Goal: Task Accomplishment & Management: Manage account settings

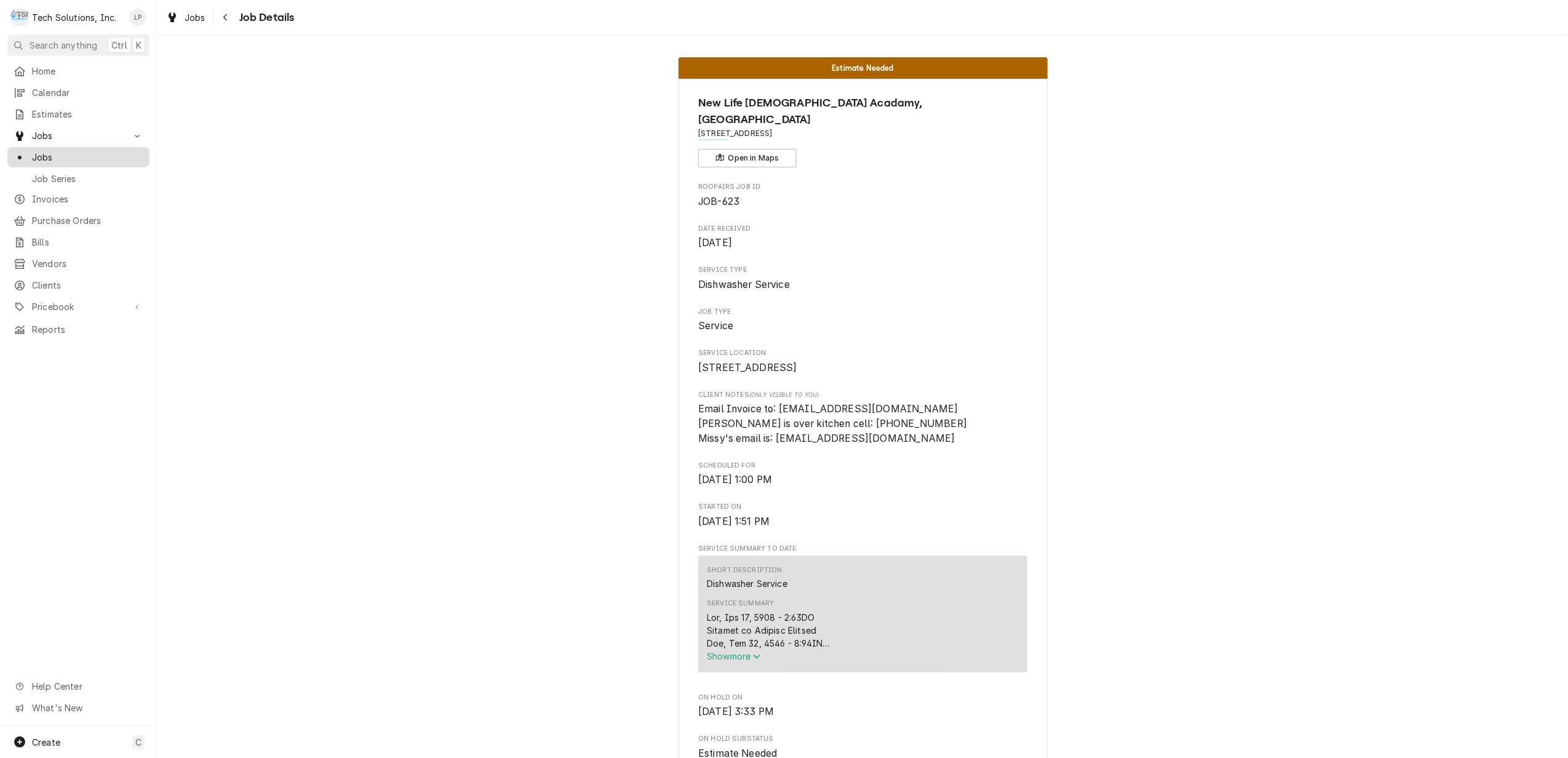
click at [48, 151] on span "Jobs" at bounding box center [87, 157] width 111 height 13
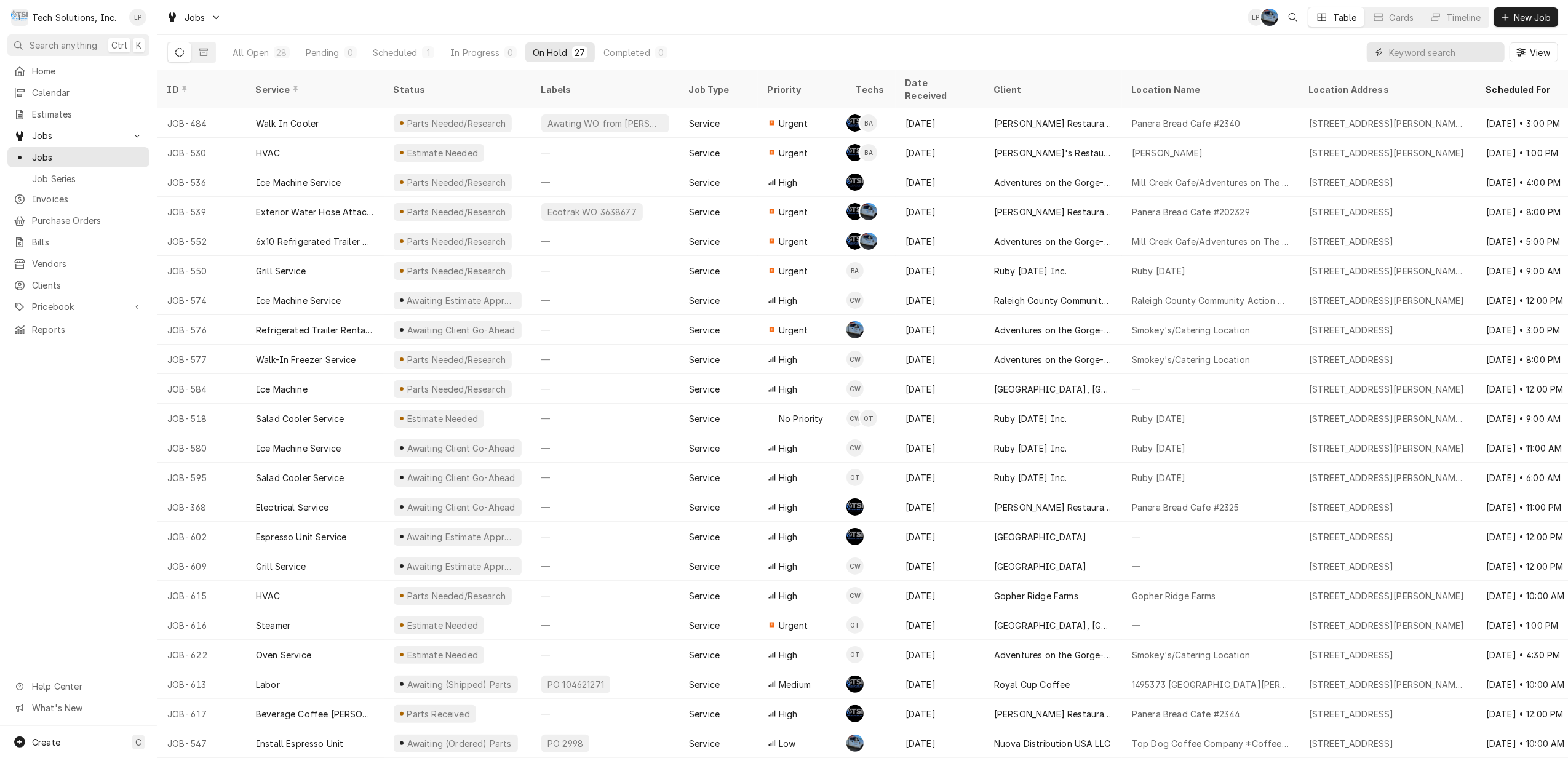
click at [1409, 48] on input "Dynamic Content Wrapper" at bounding box center [1443, 52] width 109 height 20
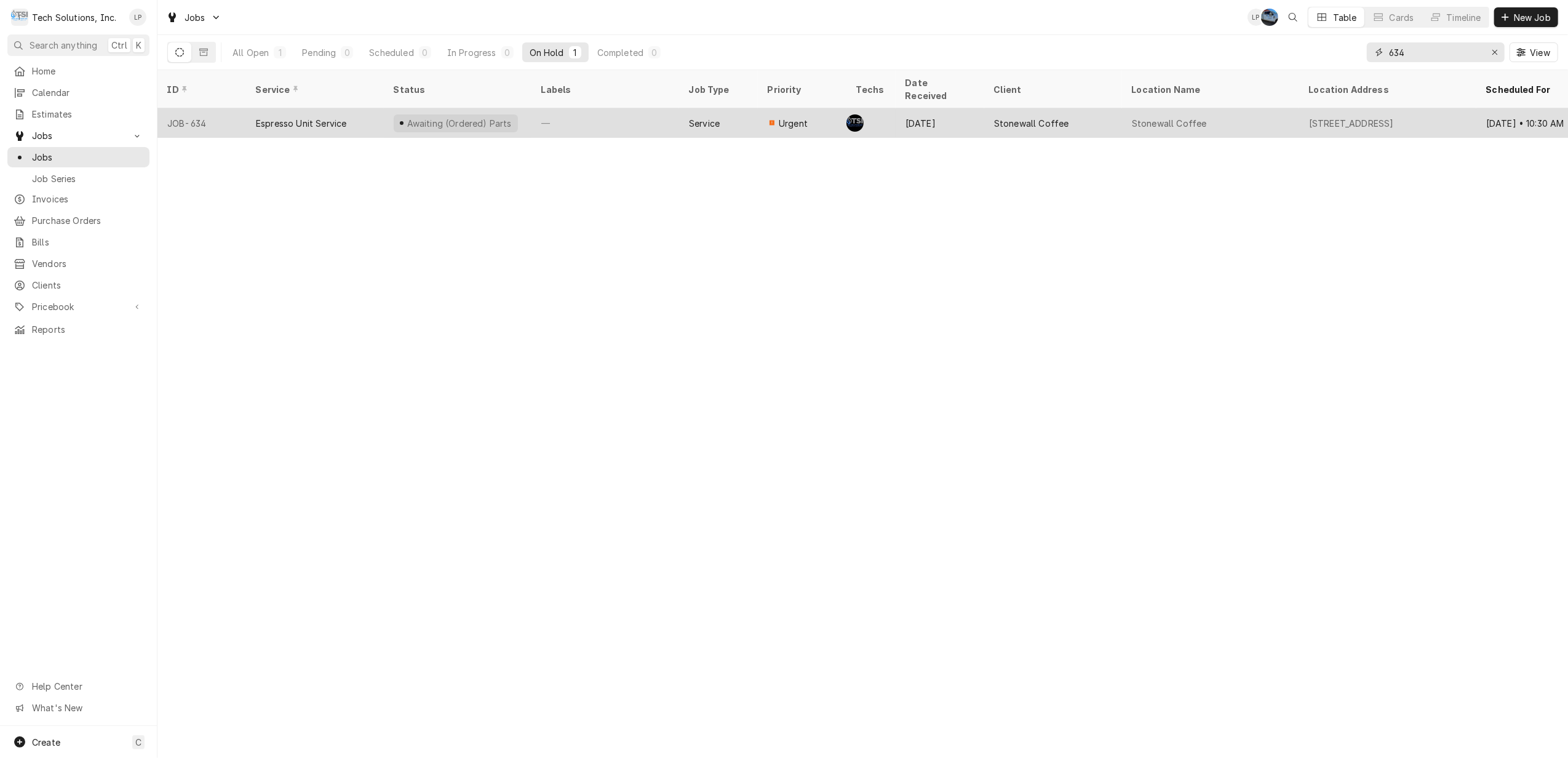
type input "634"
click at [575, 109] on div "—" at bounding box center [605, 123] width 147 height 29
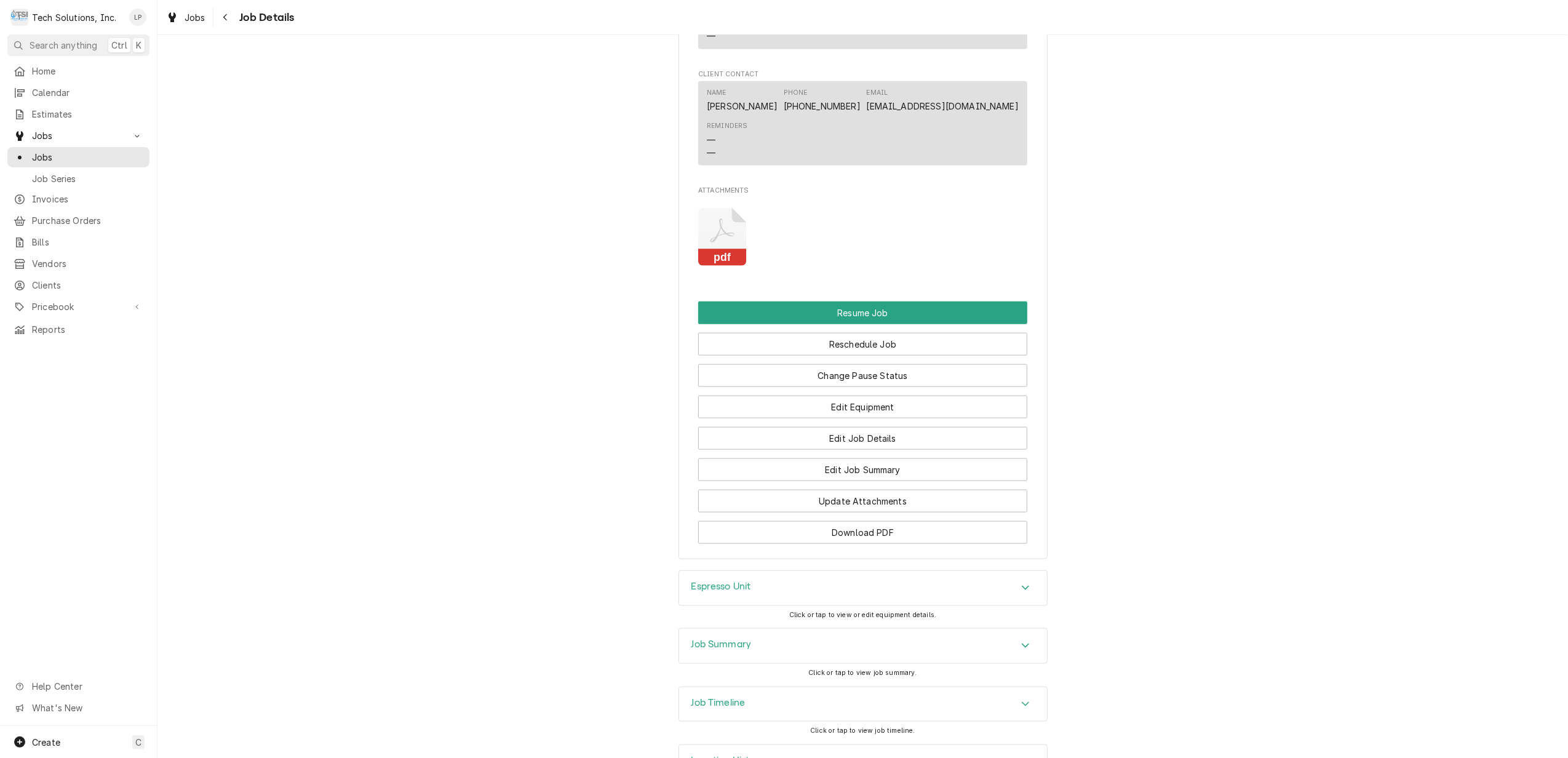
scroll to position [1312, 0]
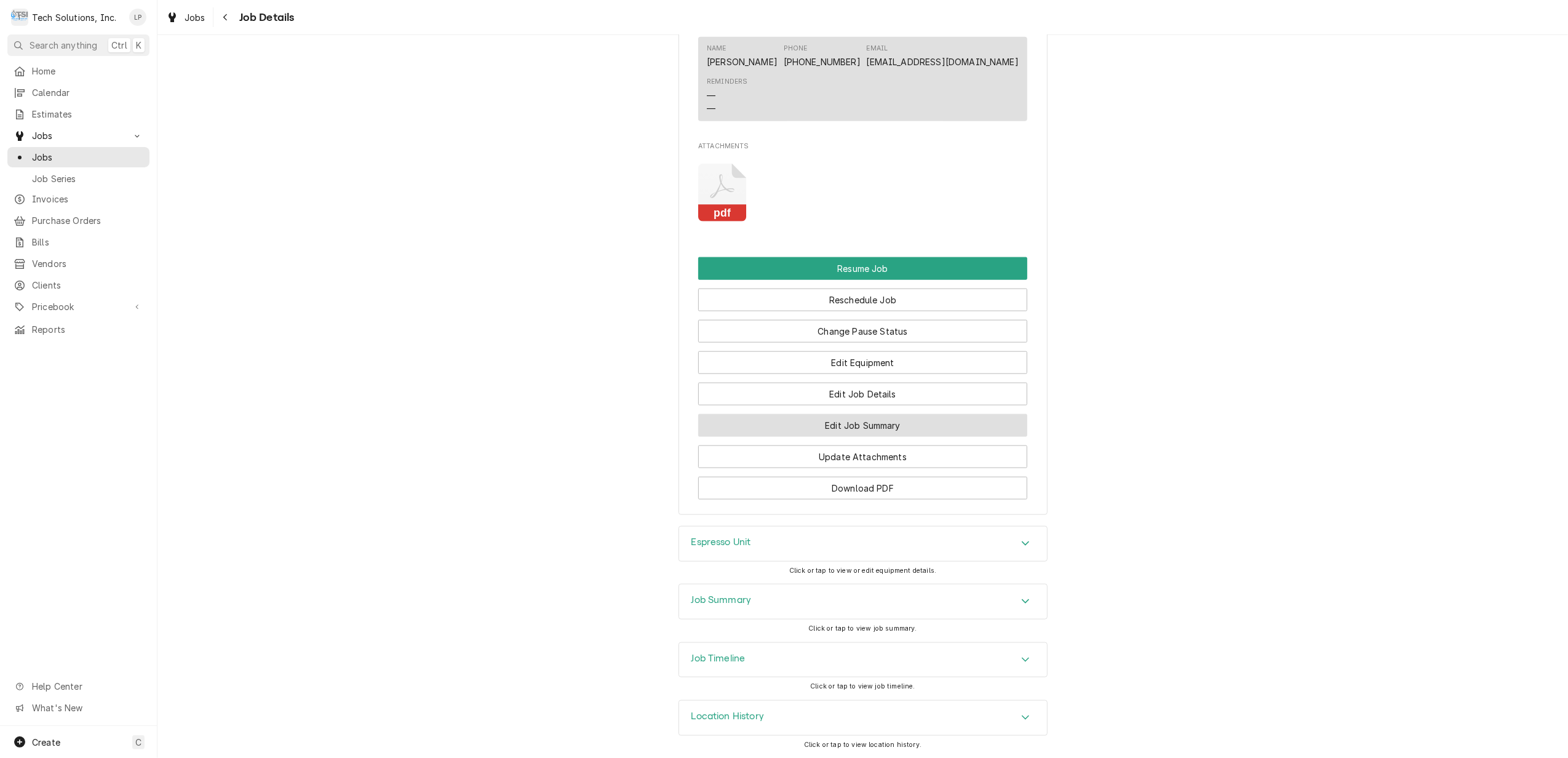
click at [877, 423] on button "Edit Job Summary" at bounding box center [863, 425] width 329 height 22
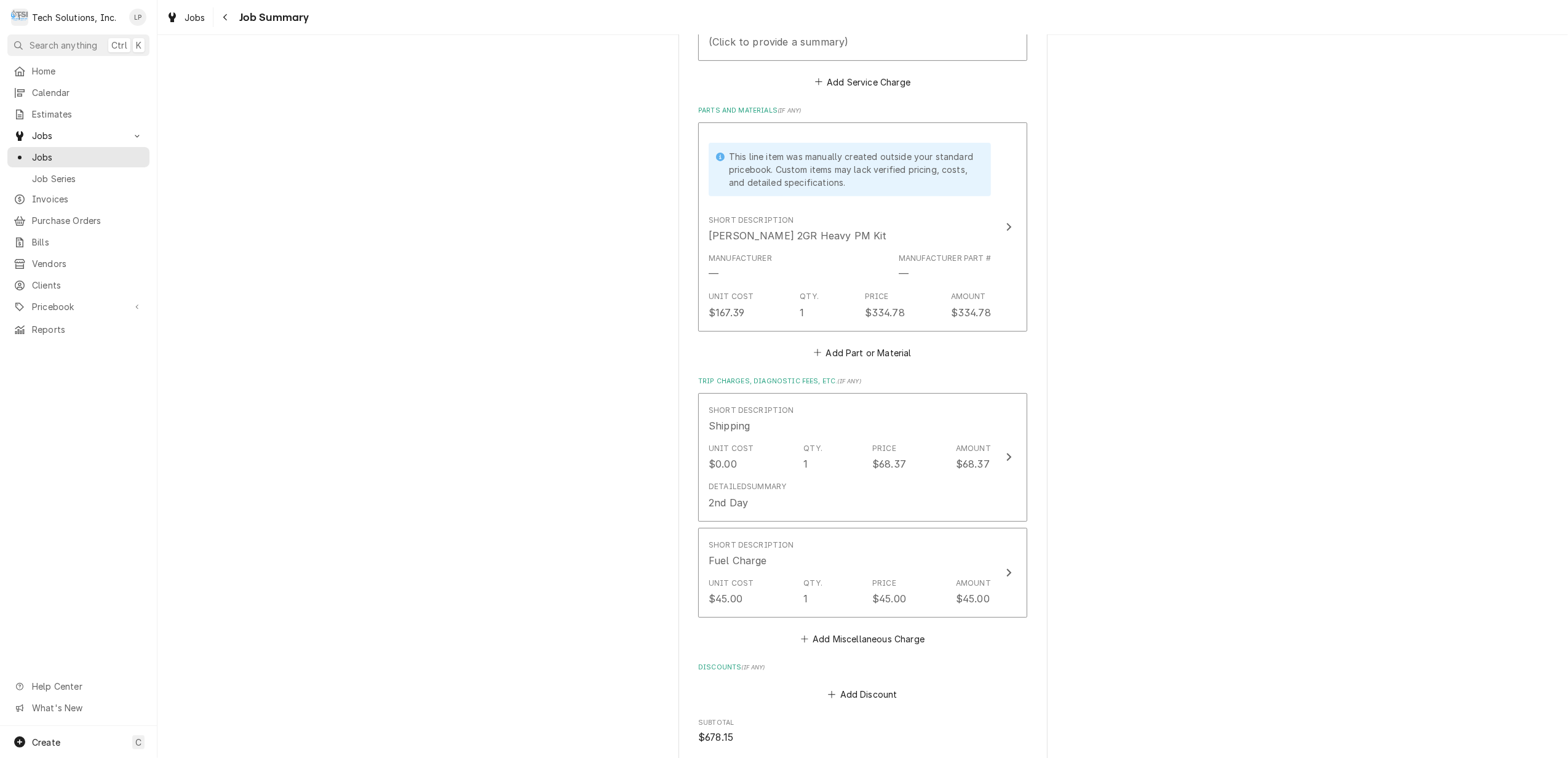
scroll to position [574, 0]
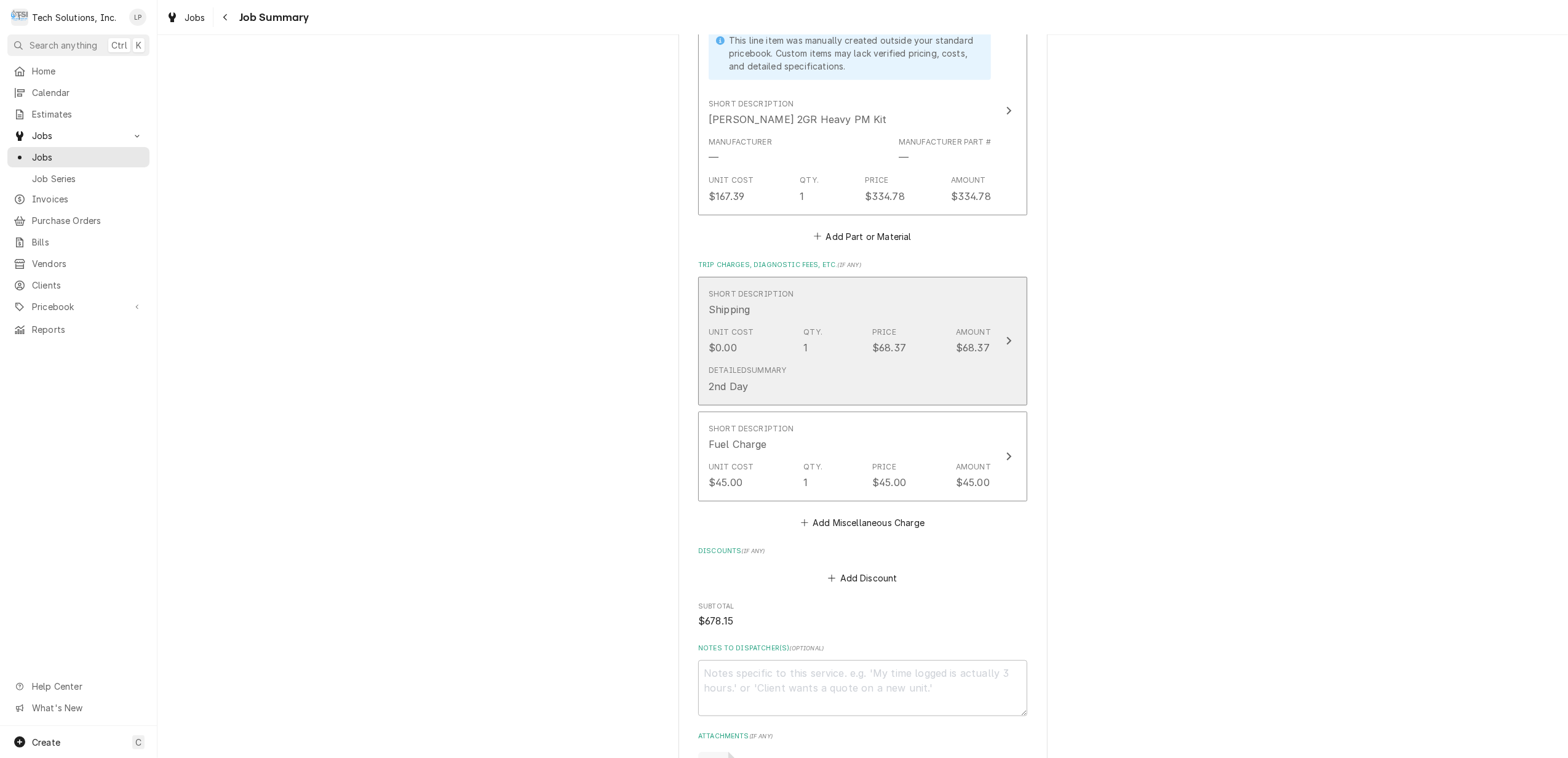
click at [1001, 343] on div "Update Line Item" at bounding box center [1009, 341] width 16 height 15
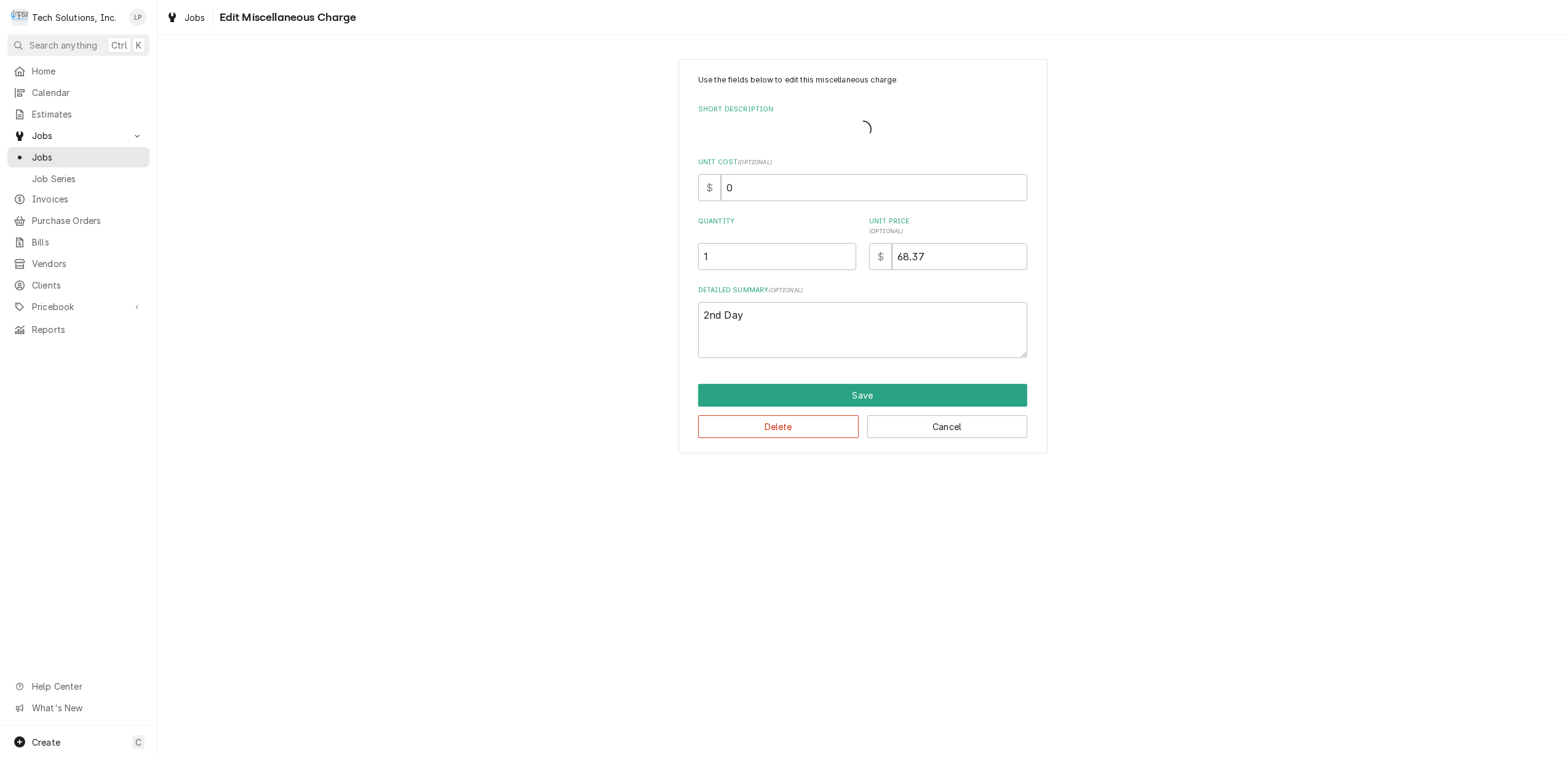
type textarea "x"
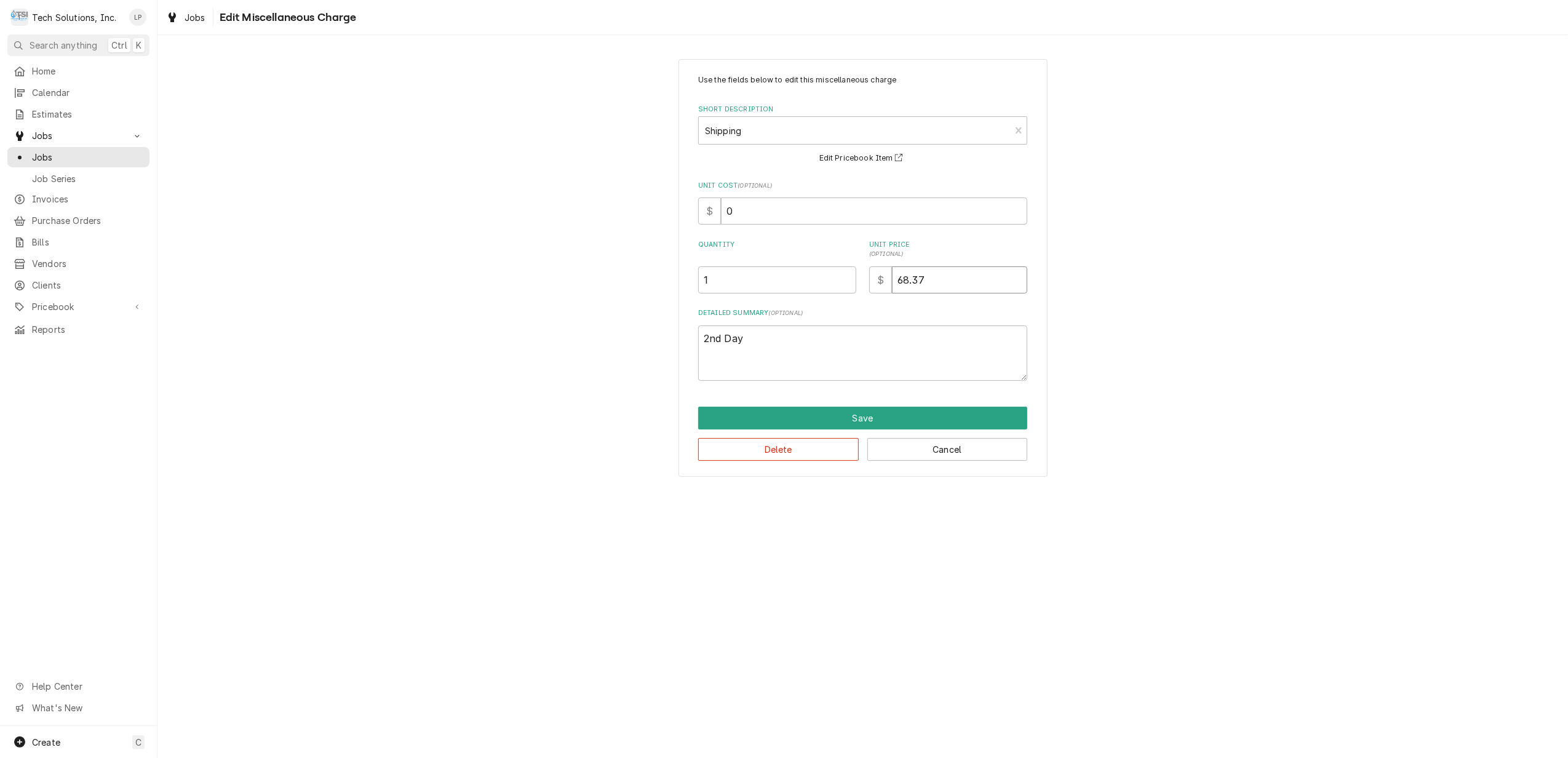
click at [959, 287] on input "68.37" at bounding box center [959, 279] width 135 height 27
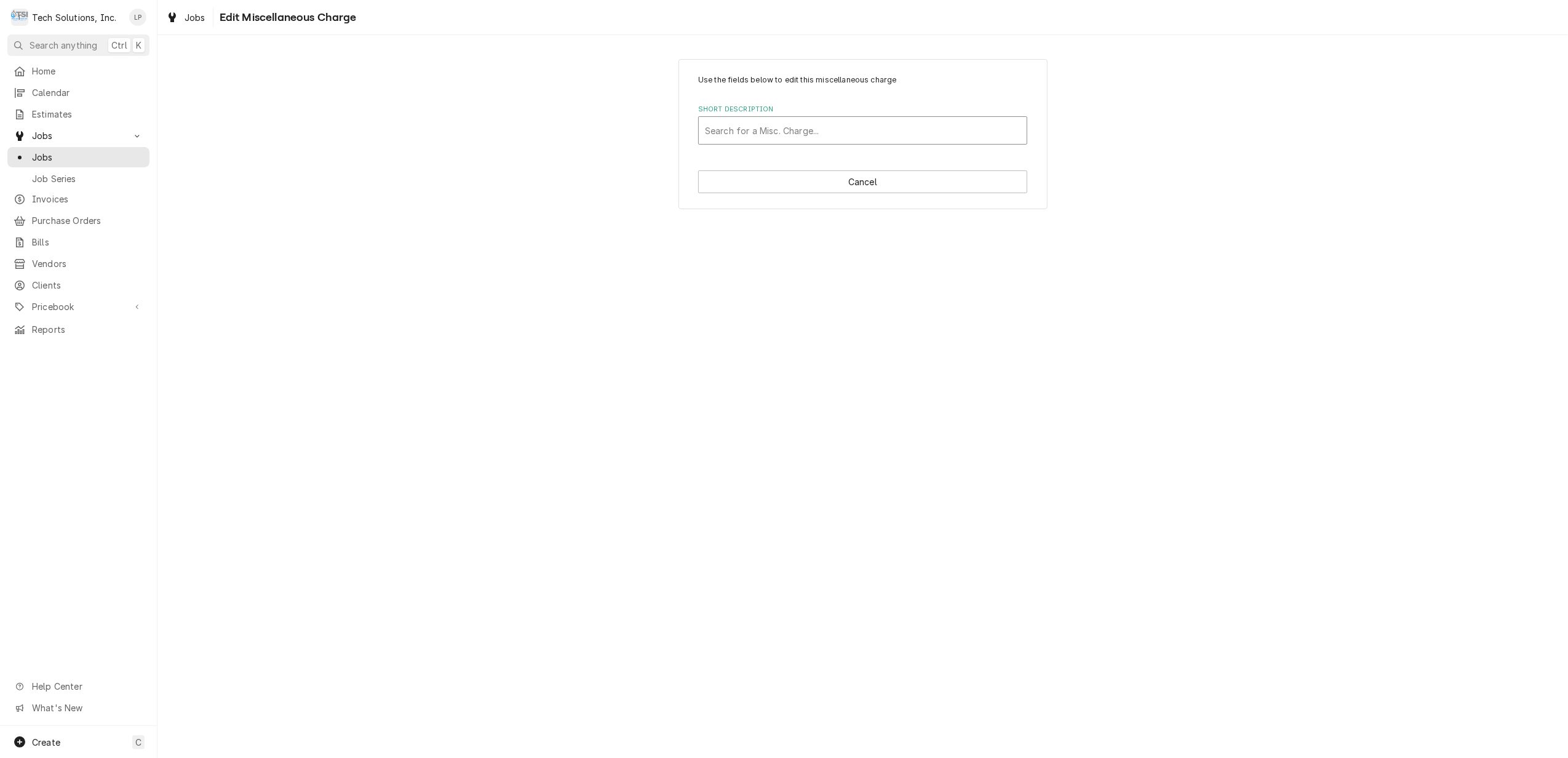
click at [924, 124] on div "Short Description" at bounding box center [863, 130] width 315 height 22
type input "shi"
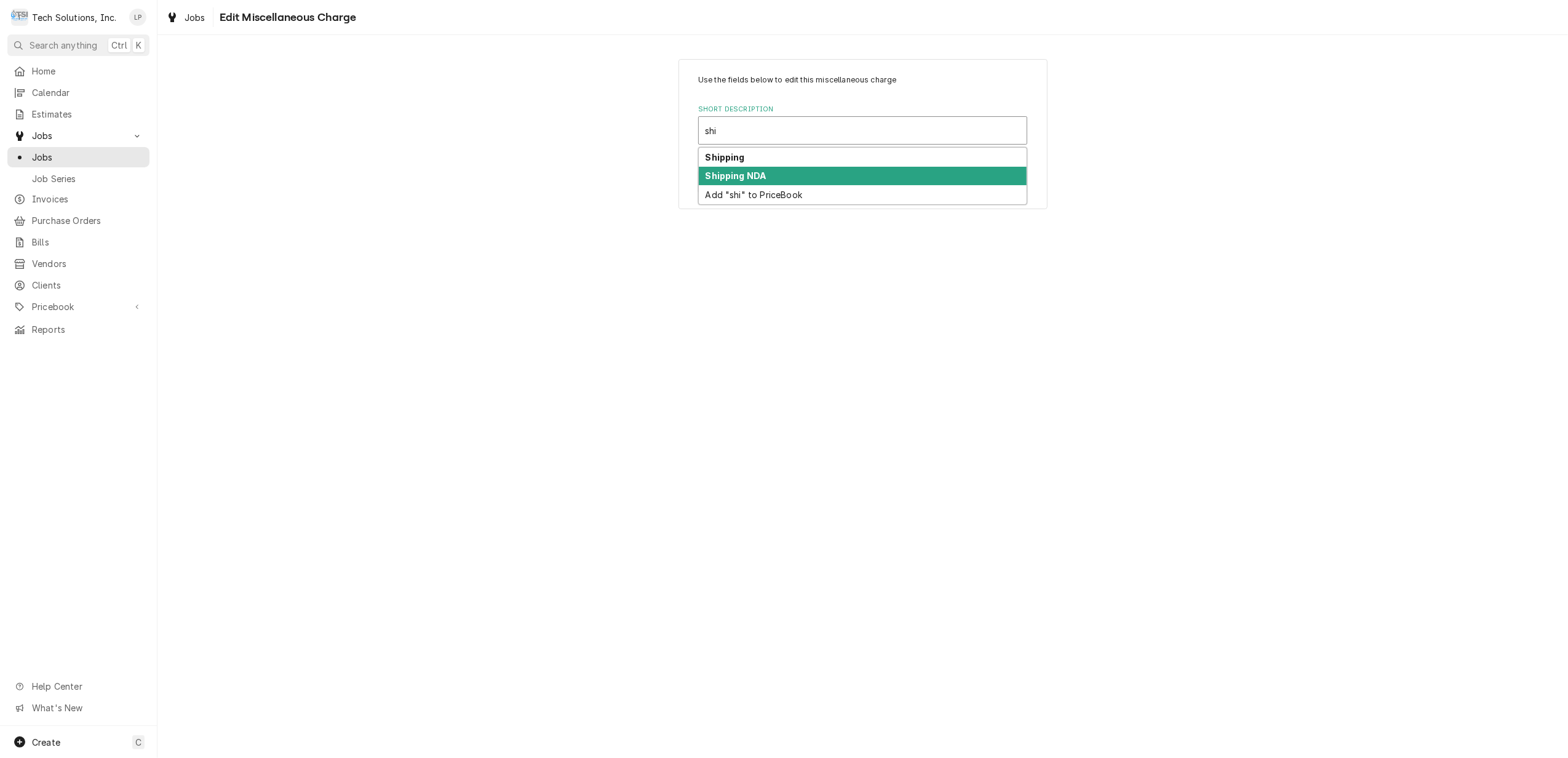
click at [921, 173] on div "Shipping NDA" at bounding box center [863, 176] width 328 height 19
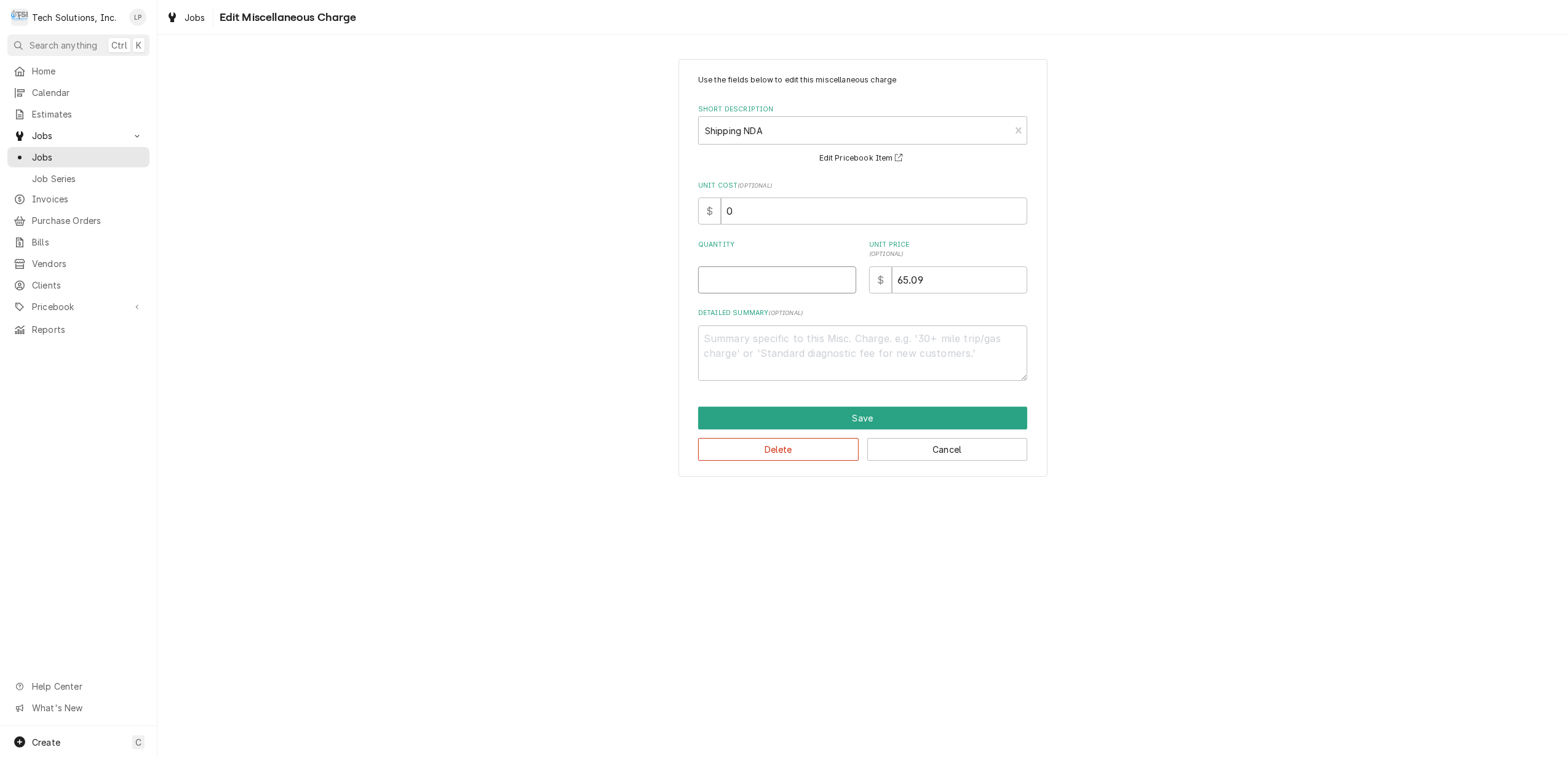
click at [796, 287] on input "Quantity" at bounding box center [777, 279] width 158 height 27
type textarea "x"
type input "1"
click at [953, 283] on input "65.09" at bounding box center [959, 279] width 135 height 27
type textarea "x"
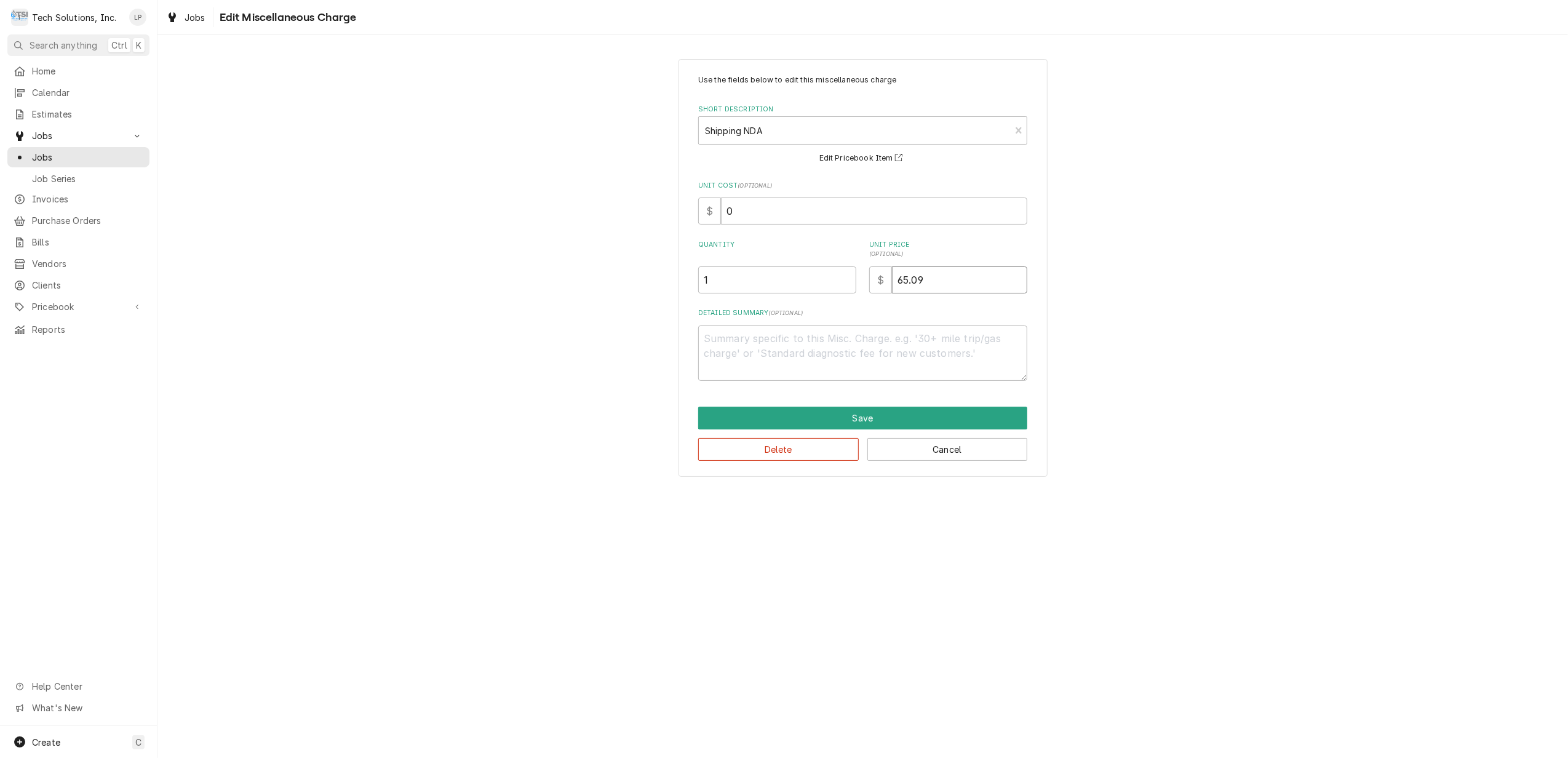
type input "65.0"
type textarea "x"
type input "65"
type textarea "x"
type input "6"
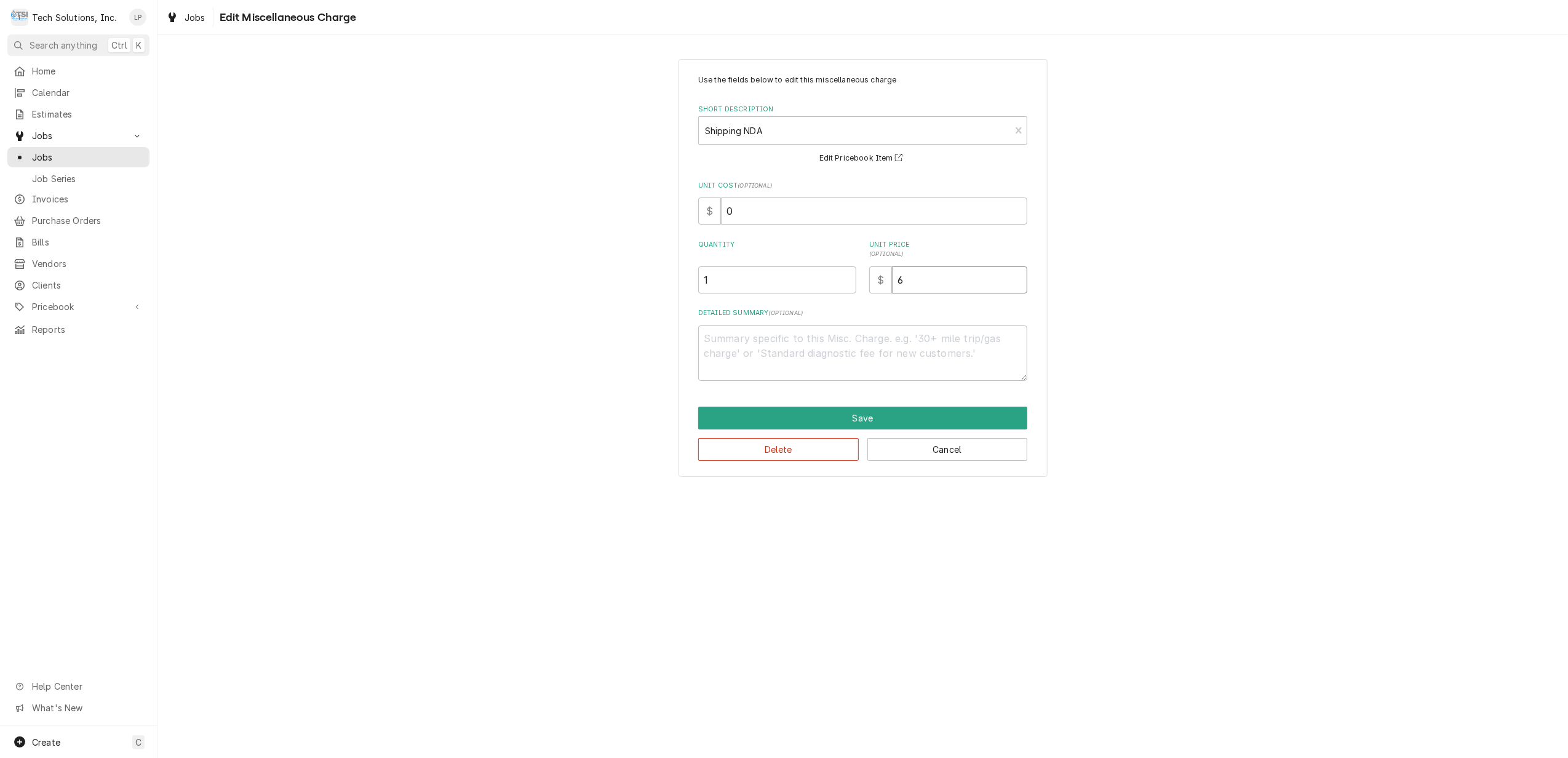
type textarea "x"
type input "8"
type textarea "x"
type input "86"
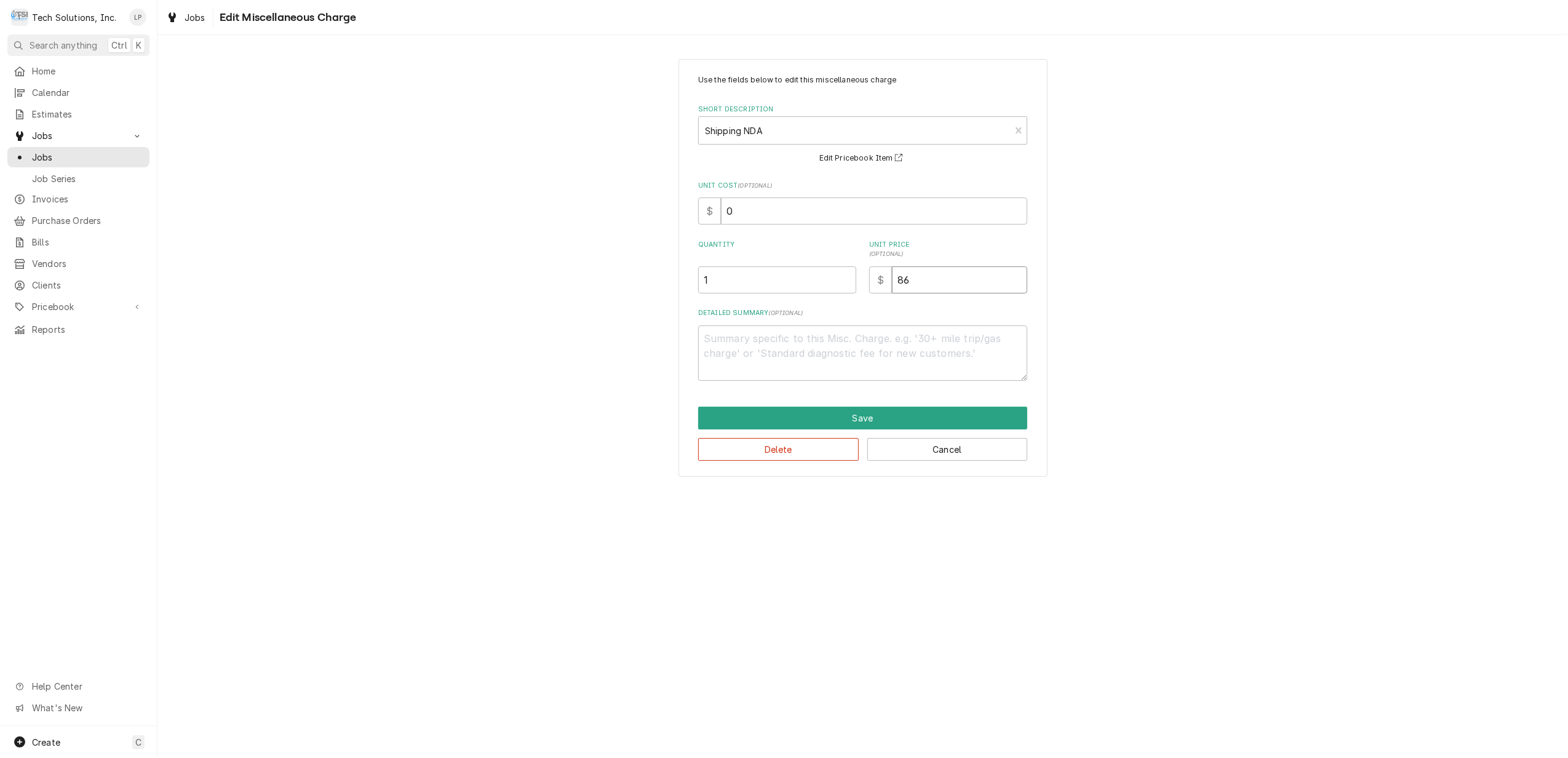
type textarea "x"
type input "86.7"
type textarea "x"
type input "86.72"
click at [882, 417] on button "Save" at bounding box center [863, 418] width 329 height 22
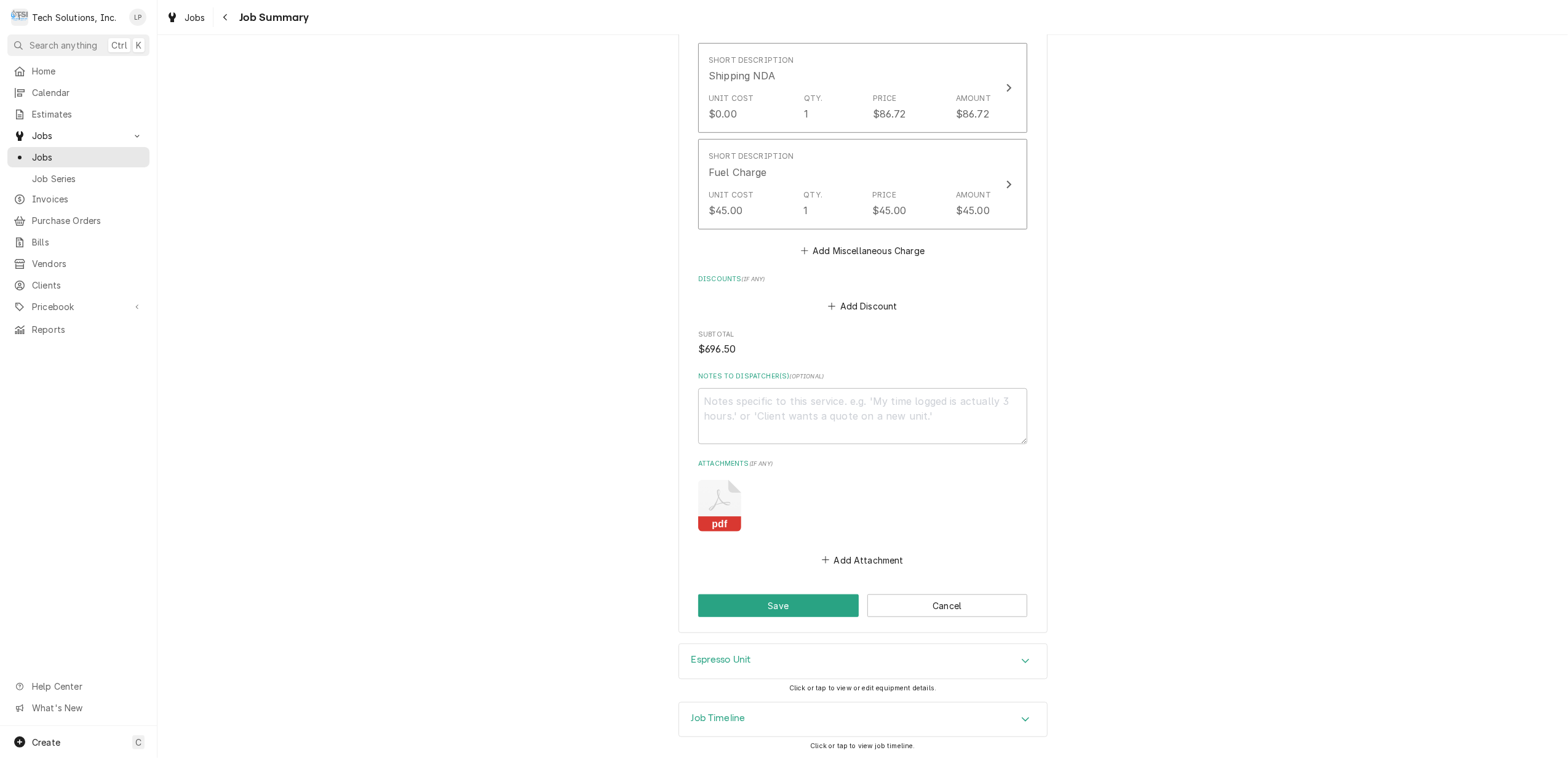
scroll to position [813, 0]
click at [817, 605] on button "Save" at bounding box center [778, 604] width 160 height 22
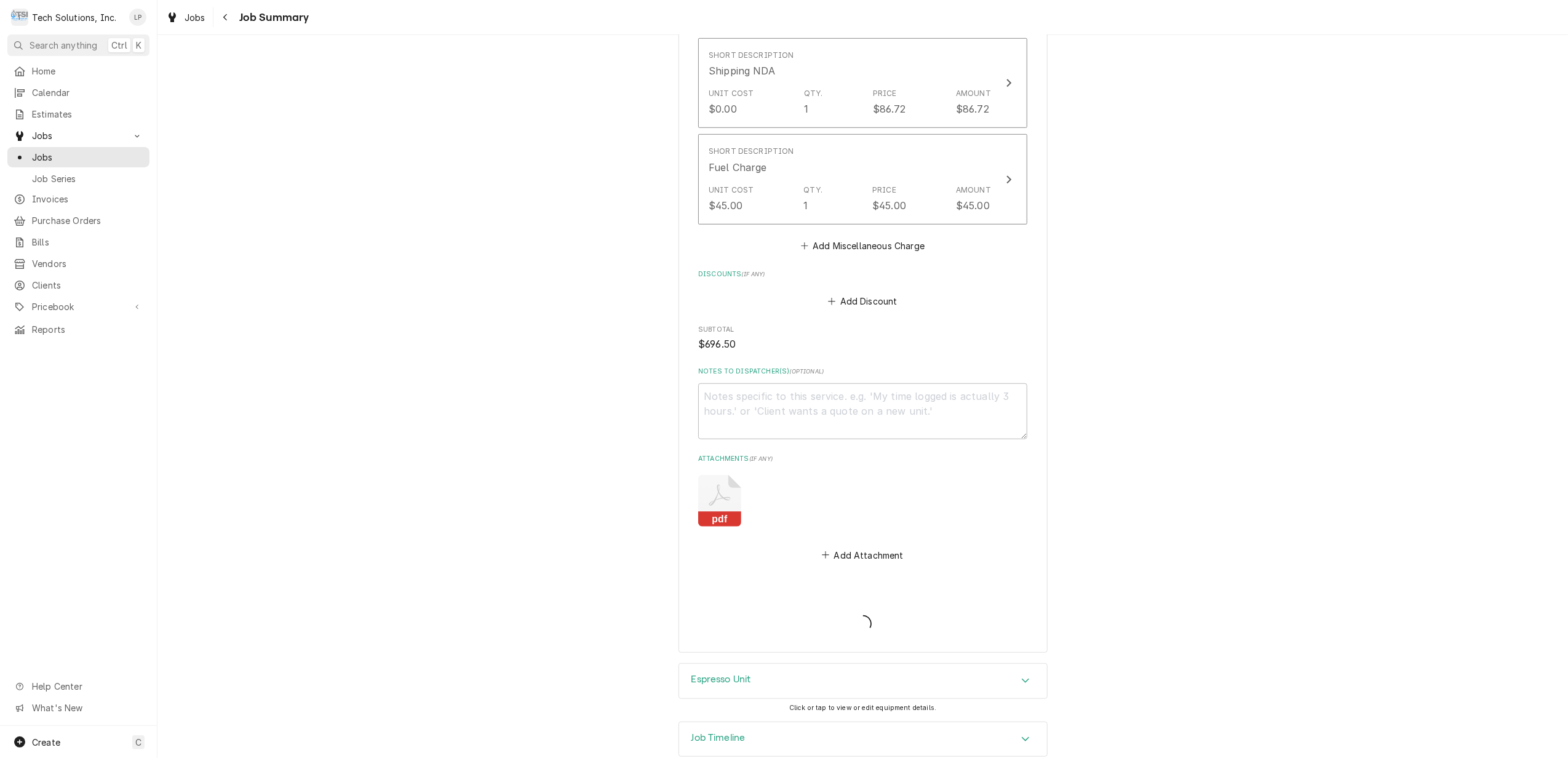
type textarea "x"
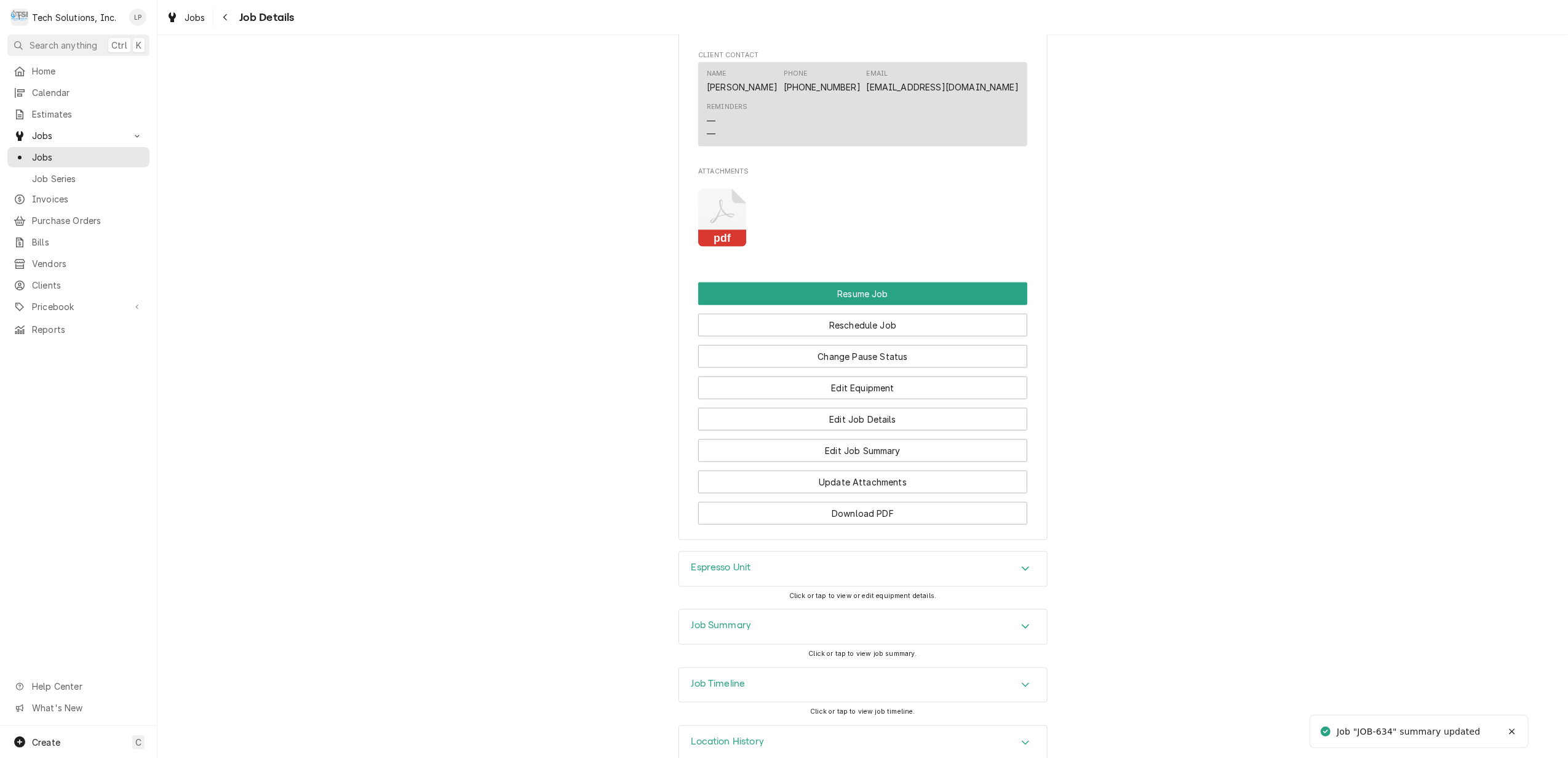
scroll to position [1312, 0]
